Goal: Task Accomplishment & Management: Manage account settings

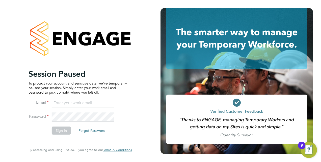
type input "[PERSON_NAME][EMAIL_ADDRESS][DOMAIN_NAME]"
click at [62, 131] on button "Sign In" at bounding box center [61, 131] width 19 height 8
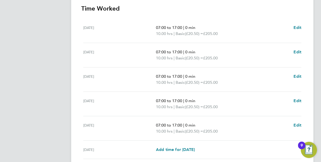
scroll to position [205, 0]
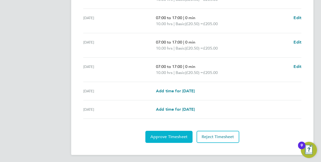
click at [168, 136] on span "Approve Timesheet" at bounding box center [168, 137] width 37 height 5
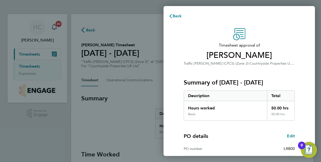
scroll to position [64, 0]
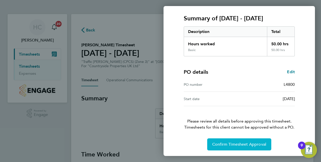
click at [232, 145] on span "Confirm Timesheet Approval" at bounding box center [239, 144] width 54 height 5
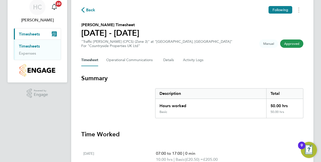
scroll to position [20, 0]
click at [27, 46] on link "Timesheets" at bounding box center [29, 46] width 21 height 5
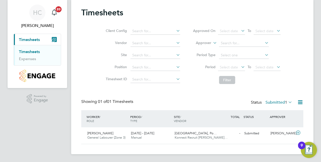
scroll to position [13, 44]
click at [25, 50] on link "Timesheets" at bounding box center [29, 51] width 21 height 5
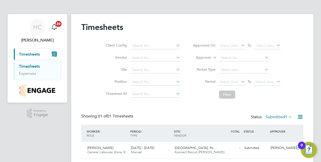
click at [25, 67] on link "Timesheets" at bounding box center [29, 66] width 21 height 5
